Goal: Task Accomplishment & Management: Manage account settings

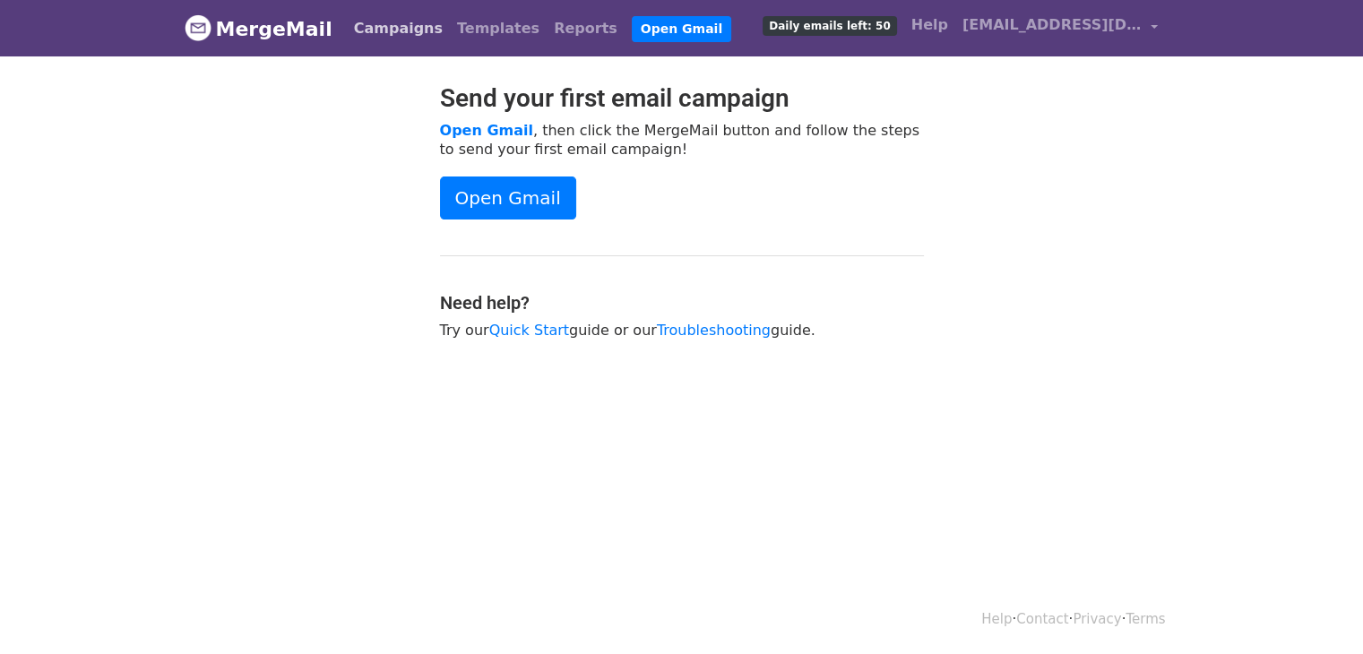
click at [398, 12] on link "Campaigns" at bounding box center [398, 29] width 103 height 36
click at [393, 22] on link "Campaigns" at bounding box center [398, 29] width 103 height 36
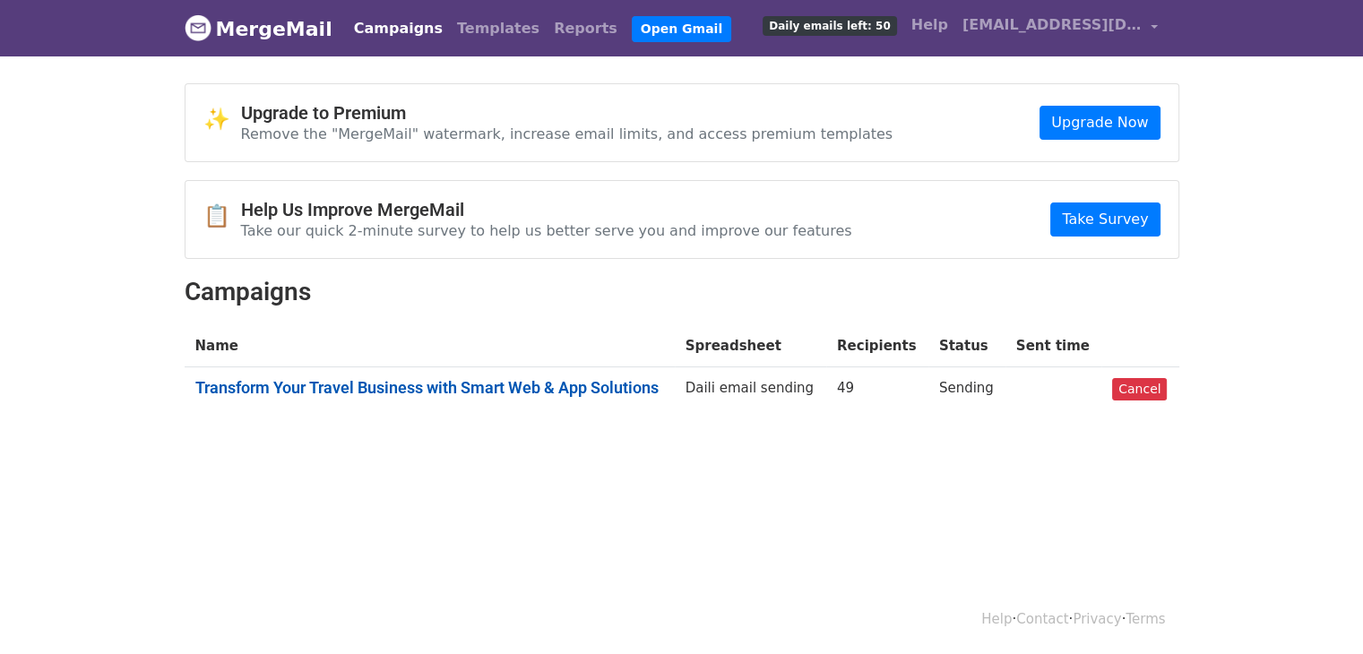
click at [570, 393] on link "Transform Your Travel Business with Smart Web & App Solutions" at bounding box center [429, 388] width 469 height 20
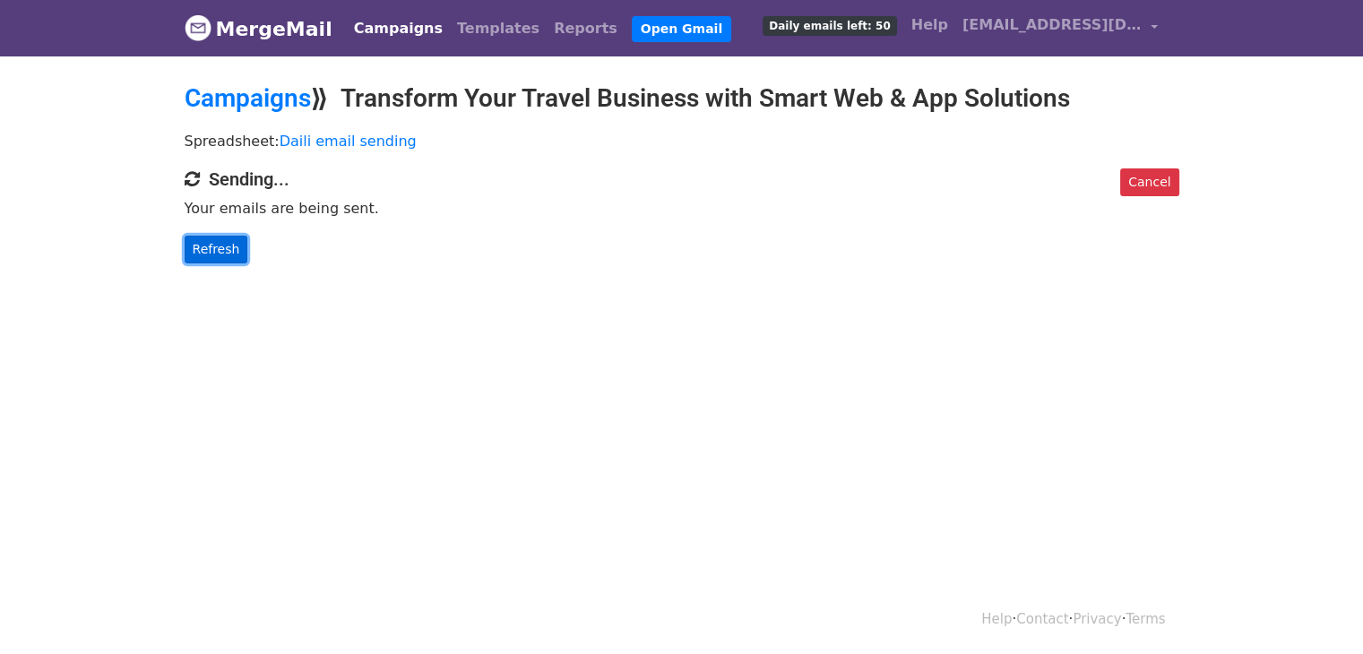
click at [209, 253] on link "Refresh" at bounding box center [217, 250] width 64 height 28
click at [201, 243] on link "Refresh" at bounding box center [217, 250] width 64 height 28
click at [219, 249] on link "Refresh" at bounding box center [217, 250] width 64 height 28
click at [280, 212] on p "Your emails are being sent." at bounding box center [682, 208] width 995 height 19
click at [212, 252] on link "Refresh" at bounding box center [217, 250] width 64 height 28
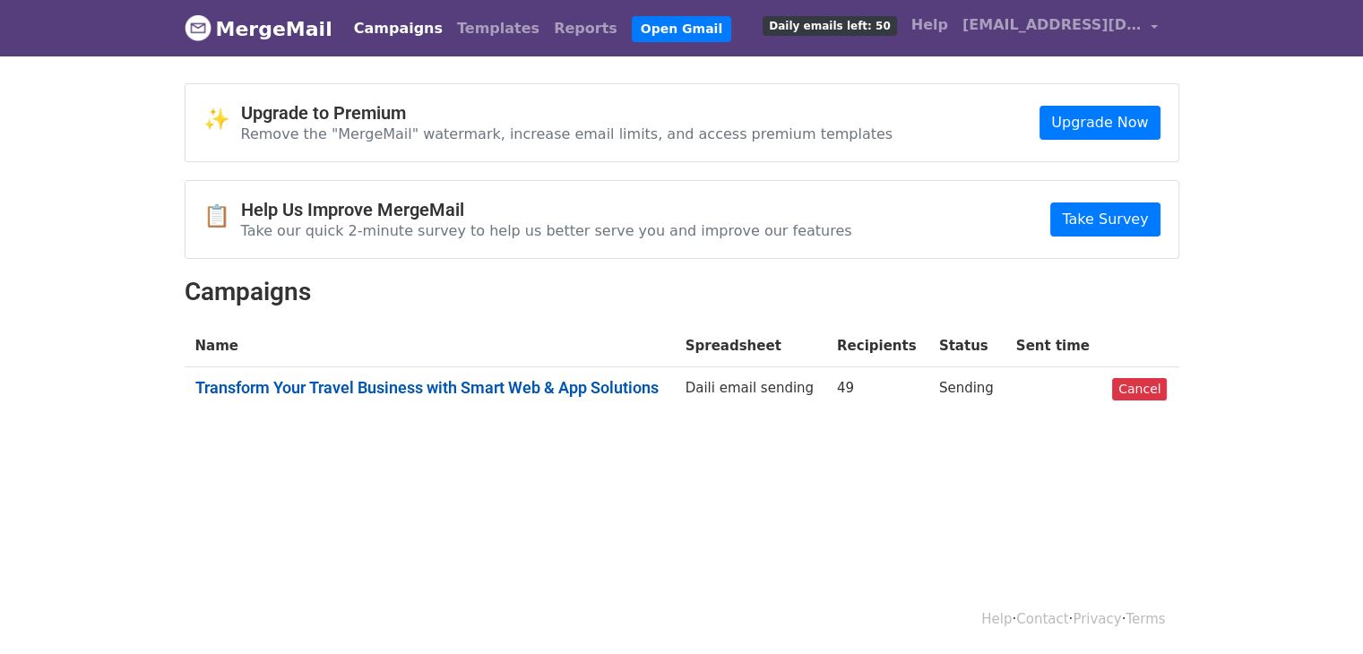
click at [313, 387] on link "Transform Your Travel Business with Smart Web & App Solutions" at bounding box center [429, 388] width 469 height 20
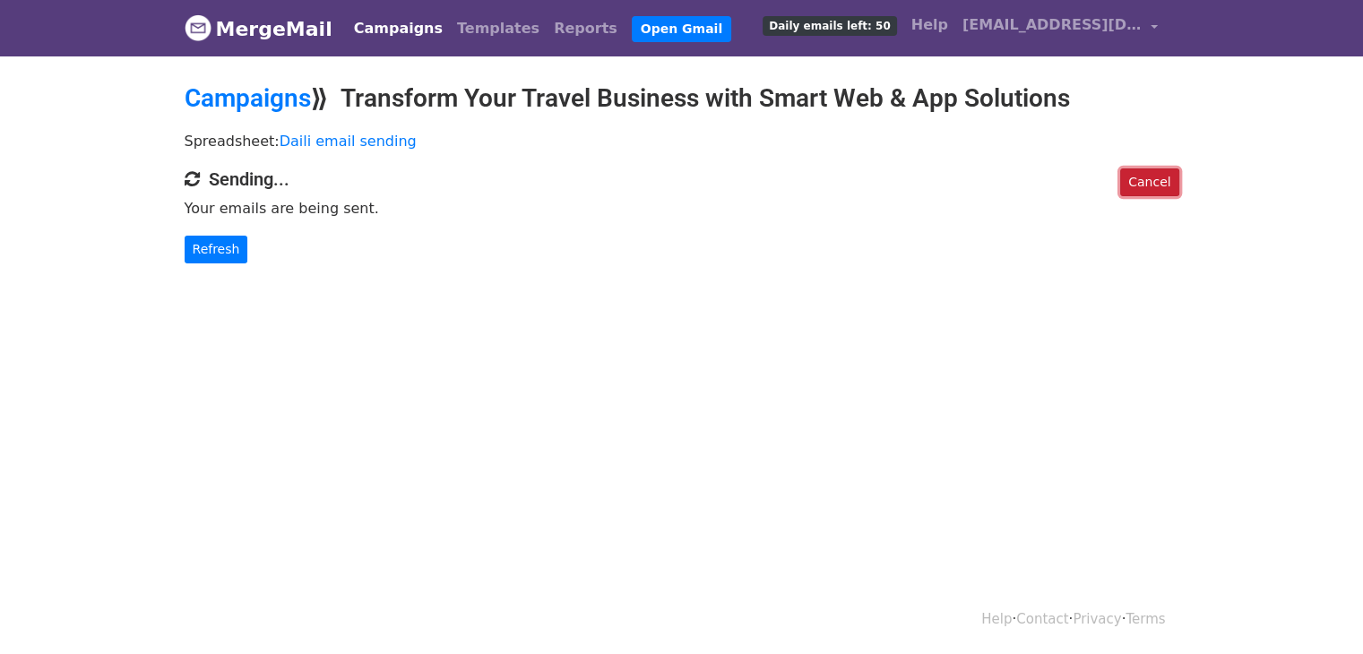
click at [1168, 179] on link "Cancel" at bounding box center [1149, 182] width 58 height 28
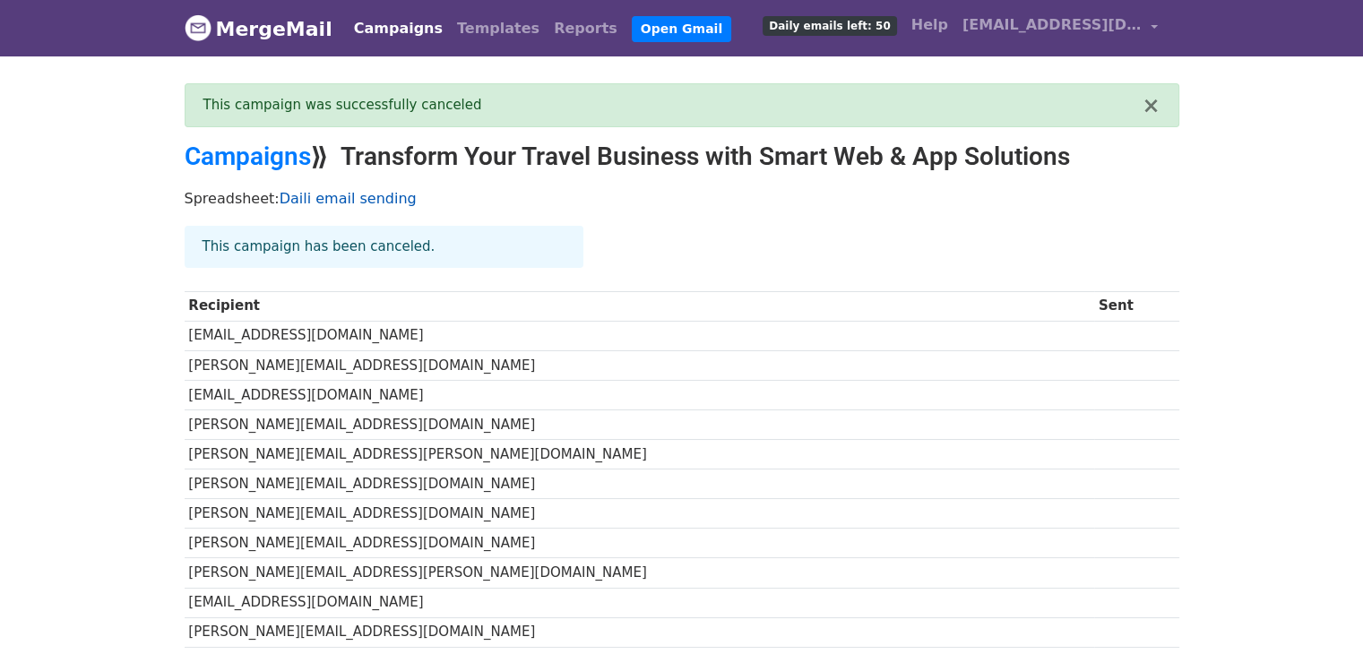
click at [317, 202] on link "Daili email sending" at bounding box center [348, 198] width 137 height 17
drag, startPoint x: 1154, startPoint y: 104, endPoint x: 1141, endPoint y: 100, distance: 13.9
click at [1154, 104] on button "×" at bounding box center [1151, 106] width 18 height 22
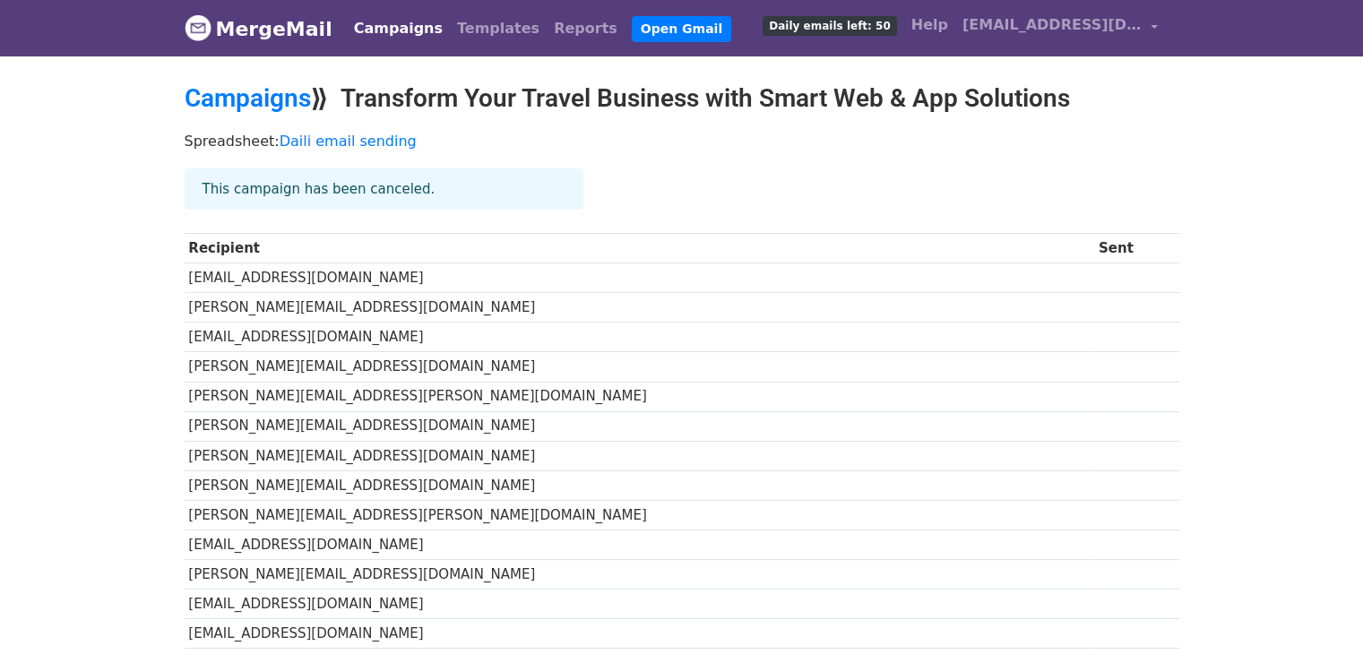
click at [392, 44] on link "Campaigns" at bounding box center [398, 29] width 103 height 36
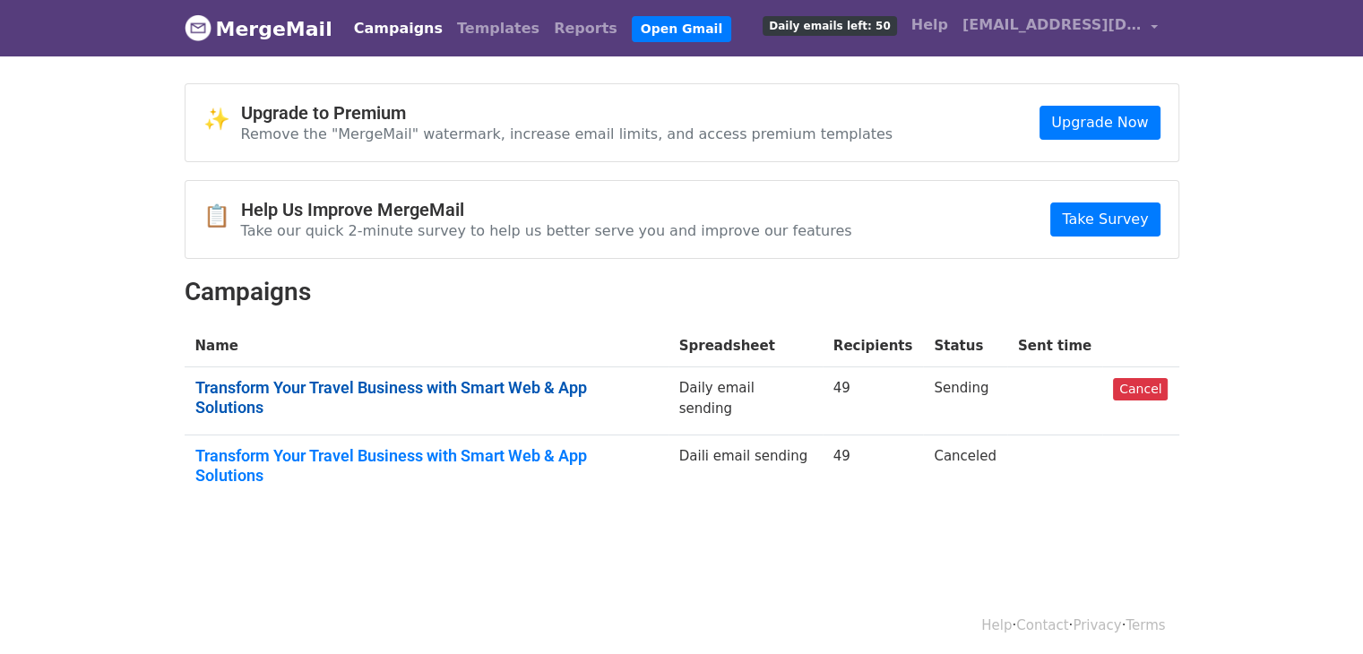
click at [454, 385] on link "Transform Your Travel Business with Smart Web & App Solutions" at bounding box center [426, 397] width 462 height 39
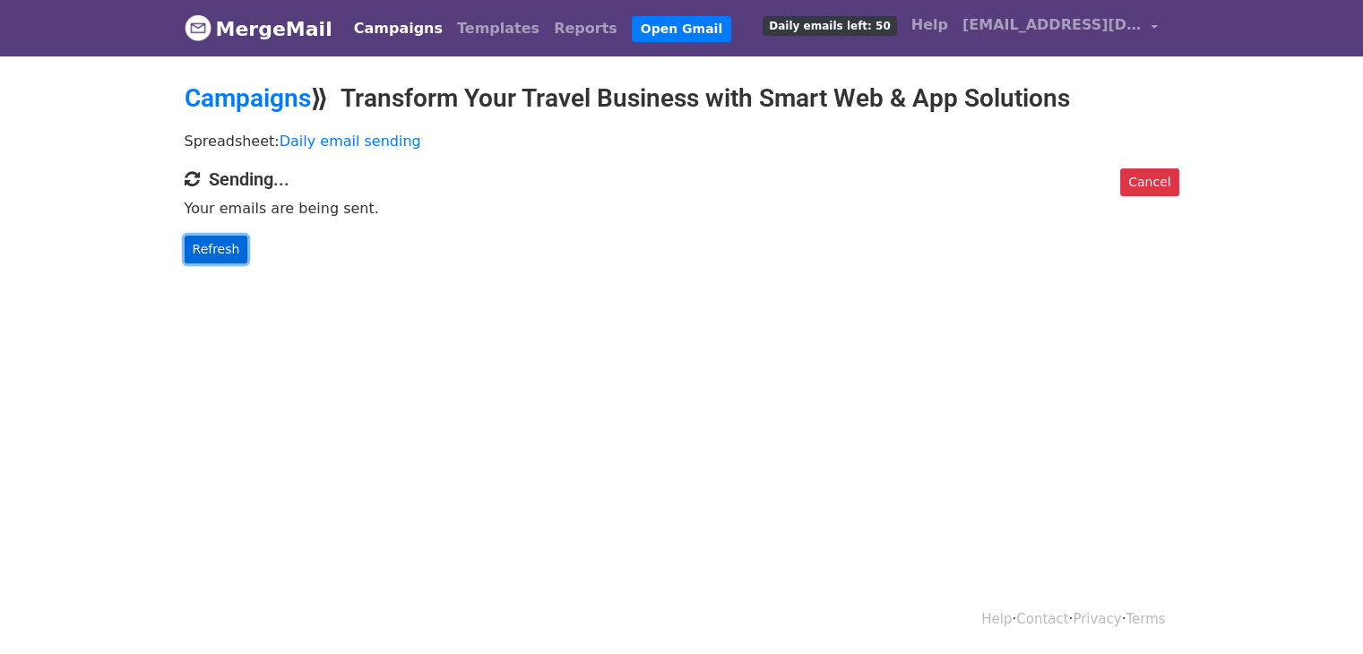
click at [213, 247] on link "Refresh" at bounding box center [217, 250] width 64 height 28
